Goal: Task Accomplishment & Management: Use online tool/utility

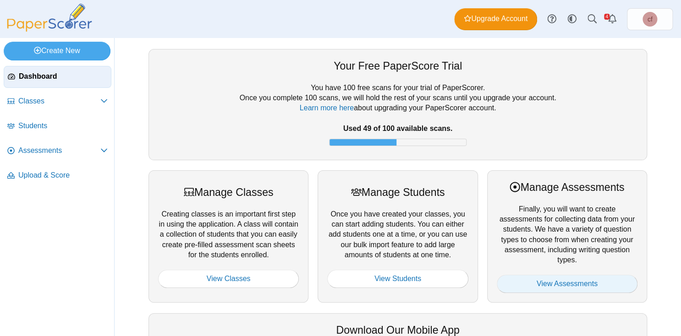
click at [562, 283] on link "View Assessments" at bounding box center [567, 284] width 141 height 18
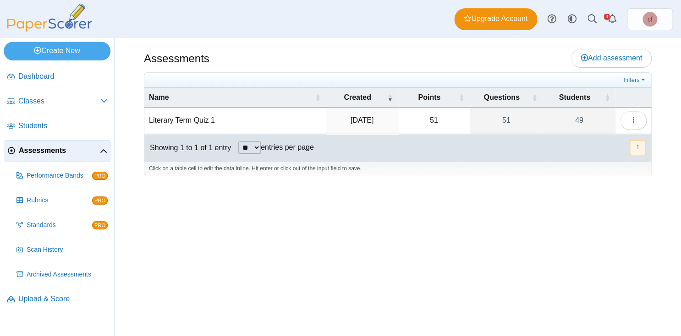
click at [184, 120] on td "Literary Term Quiz 1" at bounding box center [234, 121] width 181 height 26
click at [630, 118] on icon "button" at bounding box center [633, 119] width 7 height 7
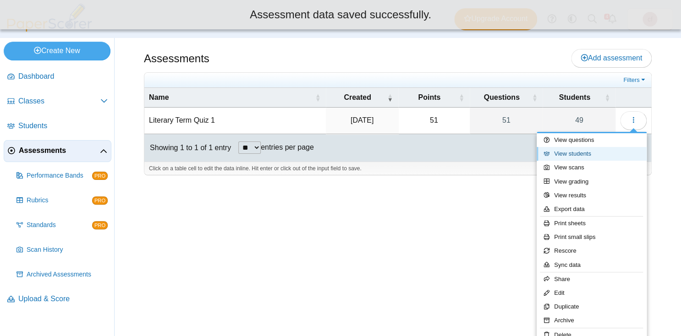
click at [564, 154] on link "View students" at bounding box center [592, 154] width 110 height 14
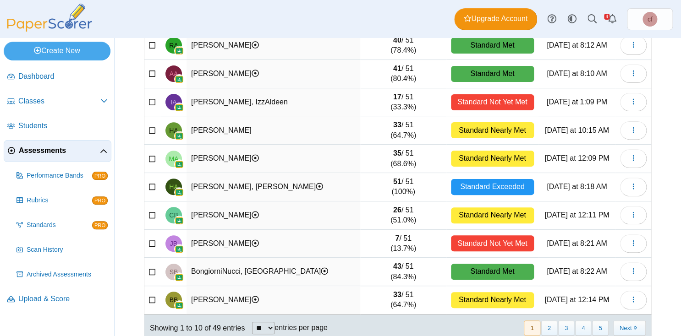
scroll to position [104, 0]
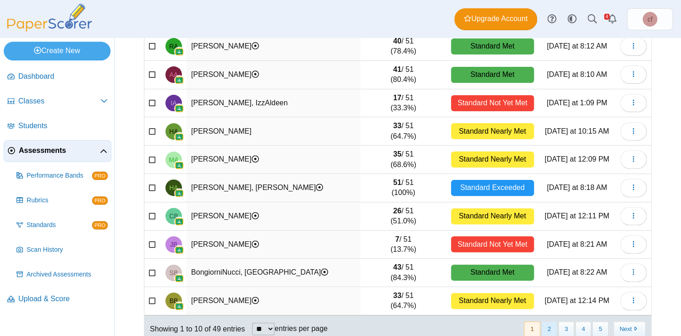
click at [554, 322] on button "2" at bounding box center [549, 329] width 16 height 15
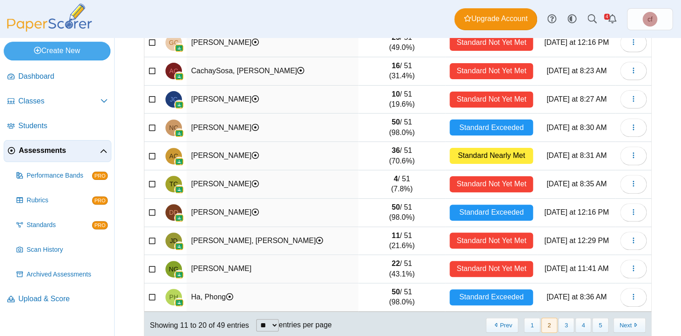
click at [225, 125] on td "[PERSON_NAME]" at bounding box center [272, 128] width 172 height 28
click at [637, 124] on button "button" at bounding box center [633, 128] width 27 height 18
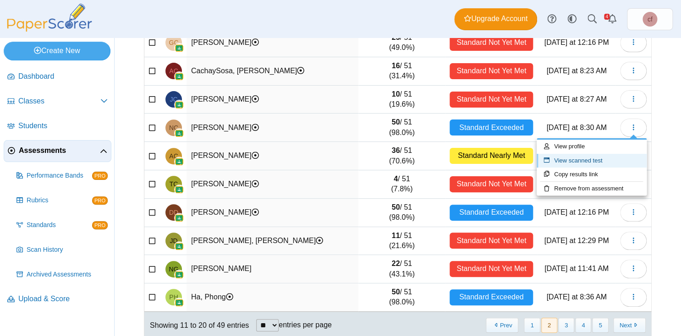
click at [599, 160] on link "View scanned test" at bounding box center [592, 161] width 110 height 14
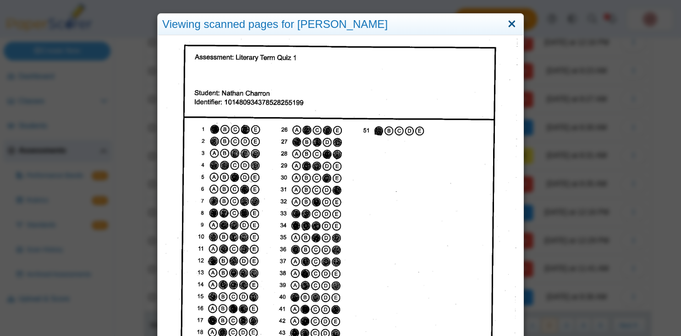
click at [514, 23] on link "Close" at bounding box center [511, 24] width 14 height 16
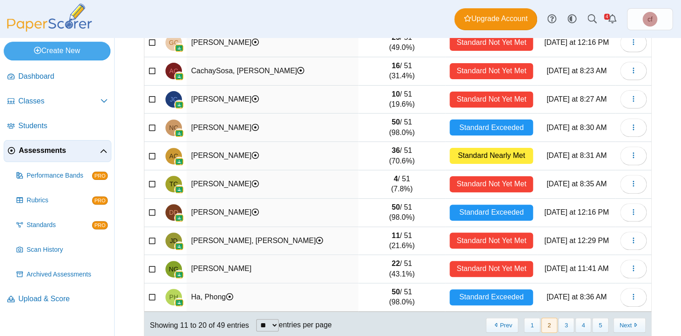
click at [231, 120] on td "[PERSON_NAME]" at bounding box center [272, 128] width 172 height 28
click at [231, 123] on td "[PERSON_NAME]" at bounding box center [272, 128] width 172 height 28
click at [576, 125] on time "Monday at 8:30 AM" at bounding box center [576, 128] width 60 height 8
click at [630, 124] on span "button" at bounding box center [633, 128] width 7 height 8
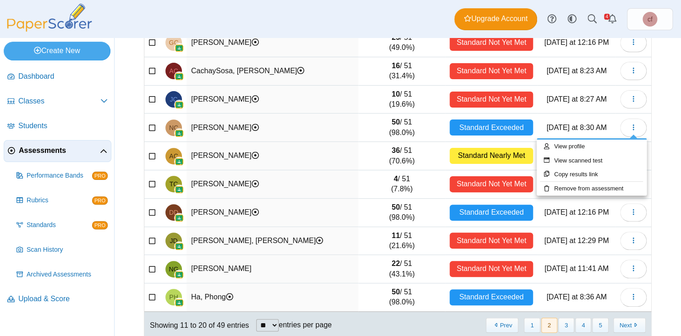
click at [368, 156] on td "36 / 51 (70.6%)" at bounding box center [401, 156] width 87 height 28
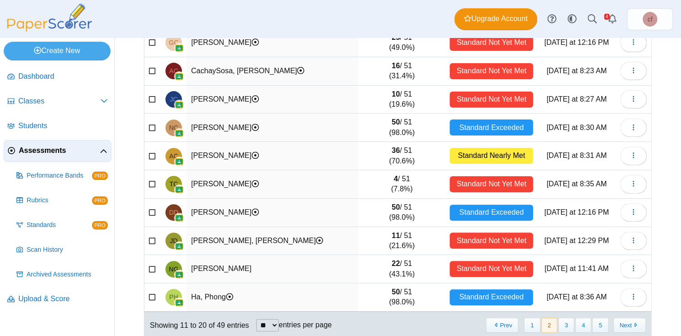
scroll to position [0, 0]
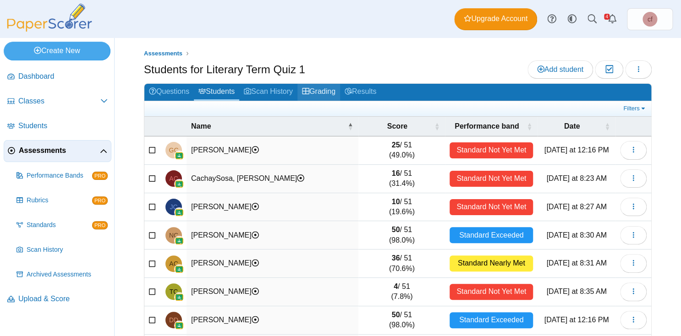
click at [324, 88] on link "Grading" at bounding box center [318, 92] width 43 height 17
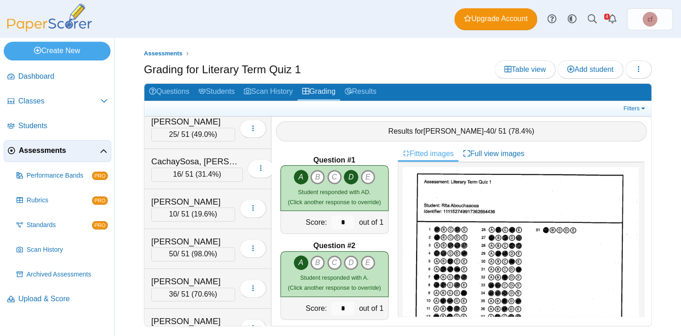
scroll to position [401, 0]
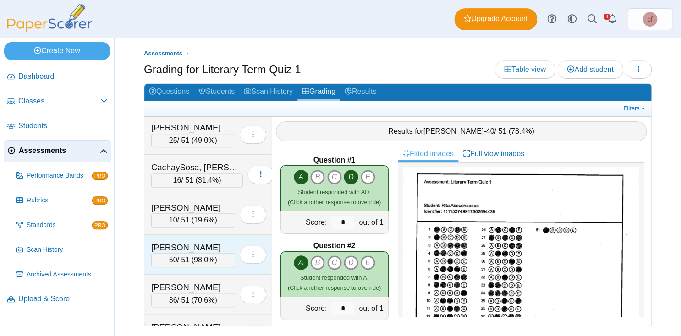
click at [182, 242] on div "[PERSON_NAME]" at bounding box center [193, 248] width 84 height 12
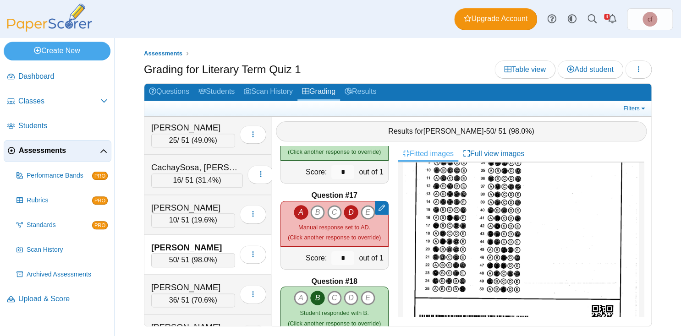
scroll to position [149, 0]
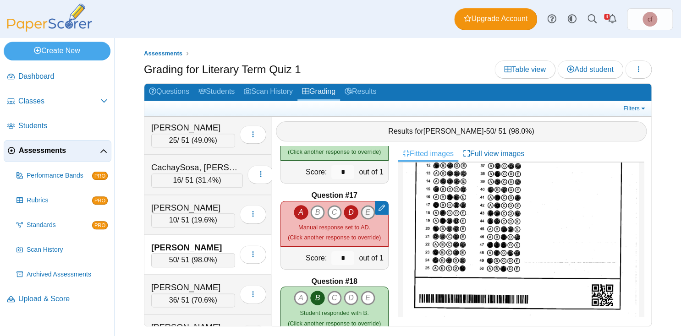
click at [367, 212] on icon "E" at bounding box center [368, 212] width 15 height 15
type input "*"
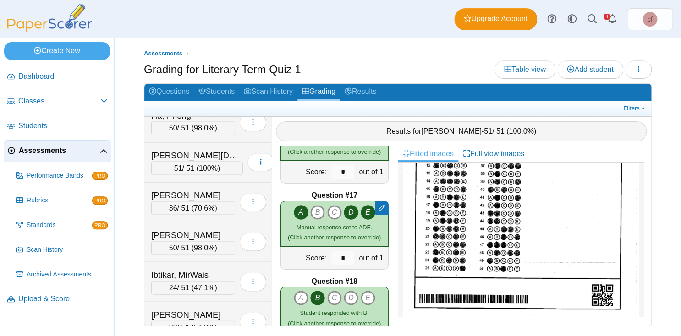
scroll to position [837, 0]
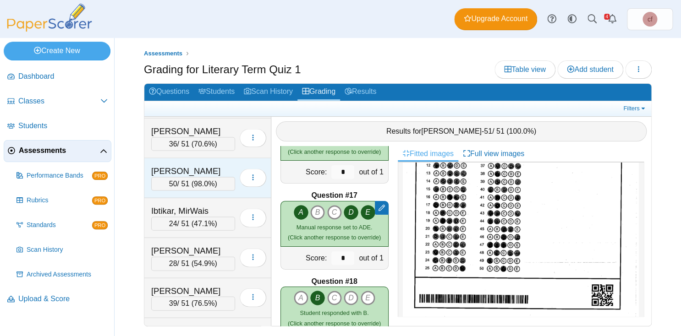
click at [164, 165] on div "[PERSON_NAME]" at bounding box center [193, 171] width 84 height 12
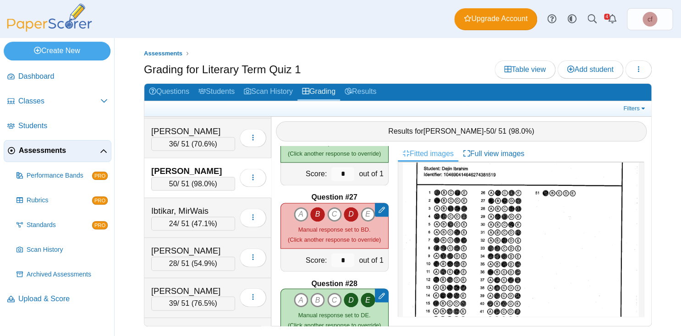
scroll to position [37, 0]
click at [315, 212] on icon "B" at bounding box center [317, 214] width 15 height 15
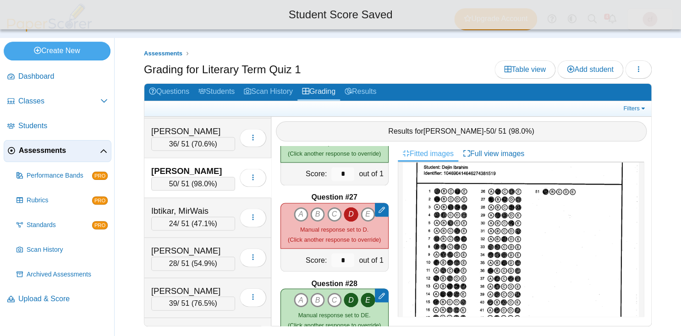
click at [357, 208] on icon "D" at bounding box center [351, 214] width 15 height 15
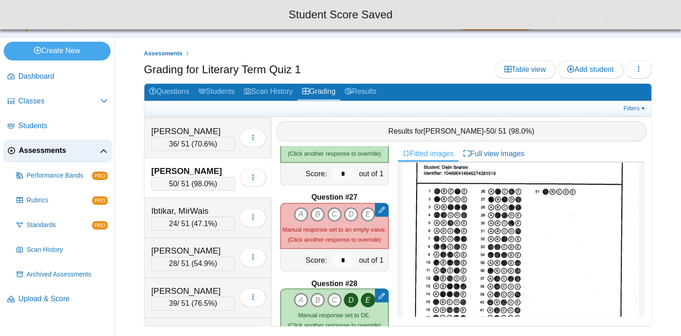
click at [303, 209] on icon "A" at bounding box center [301, 214] width 15 height 15
click at [332, 209] on icon "C" at bounding box center [334, 214] width 15 height 15
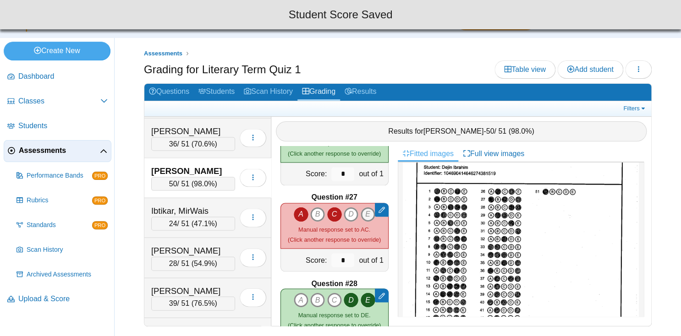
click at [370, 209] on icon "E" at bounding box center [368, 214] width 15 height 15
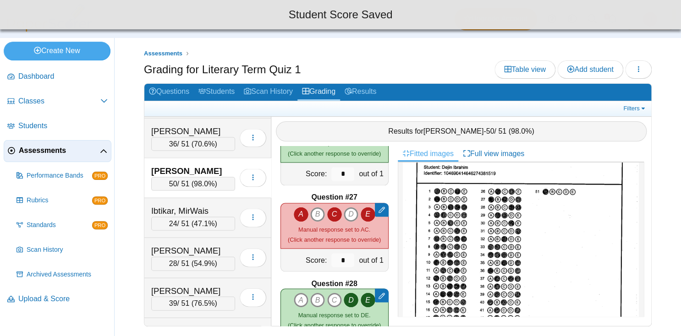
type input "*"
